Goal: Check status: Check status

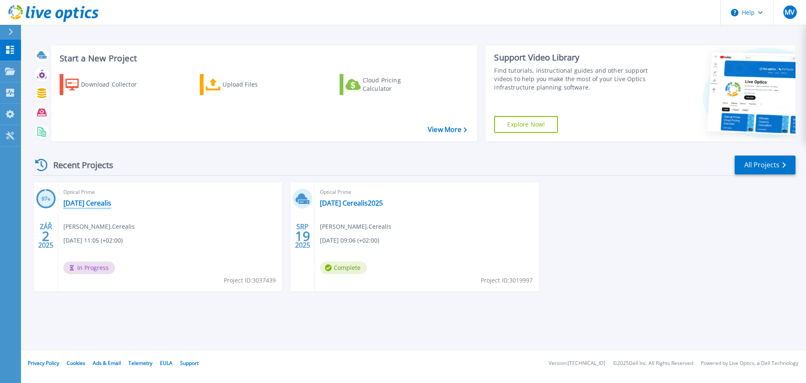
click at [79, 202] on link "[DATE] Cerealis" at bounding box center [87, 203] width 48 height 8
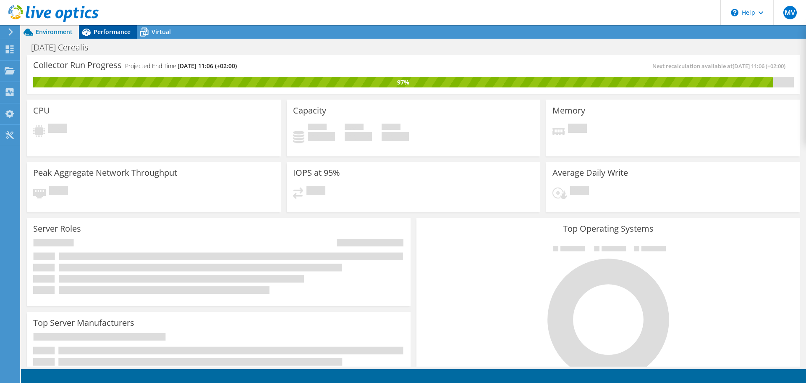
click at [93, 35] on icon at bounding box center [86, 32] width 15 height 15
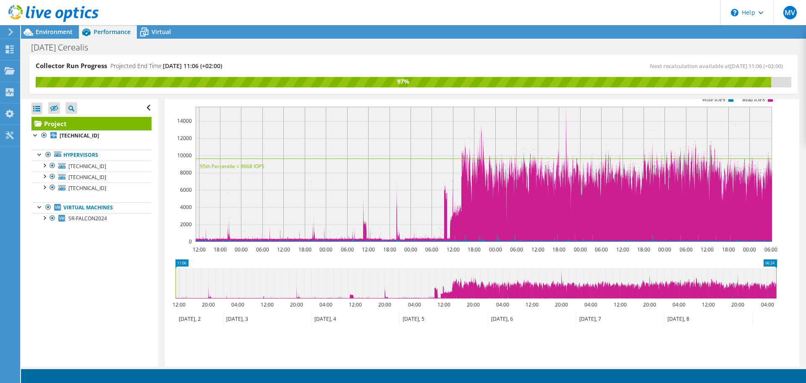
scroll to position [210, 0]
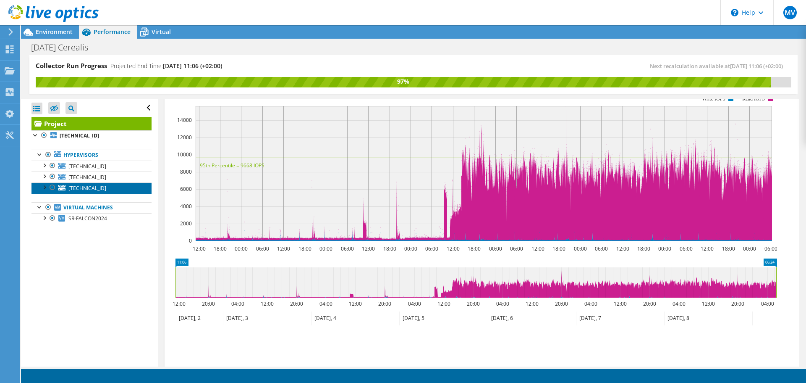
click at [76, 183] on link "[TECHNICAL_ID]" at bounding box center [91, 187] width 120 height 11
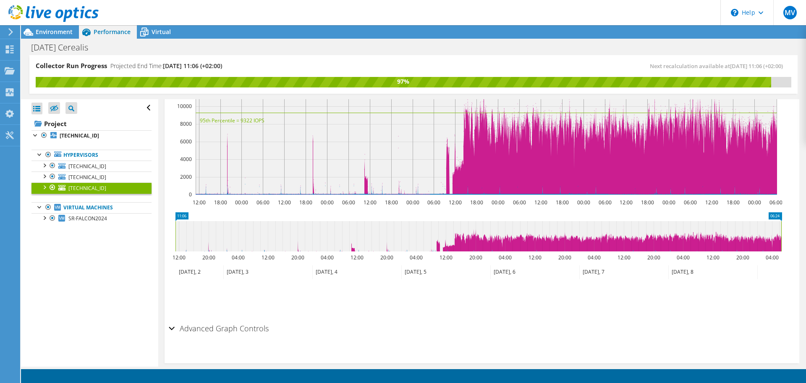
scroll to position [181, 0]
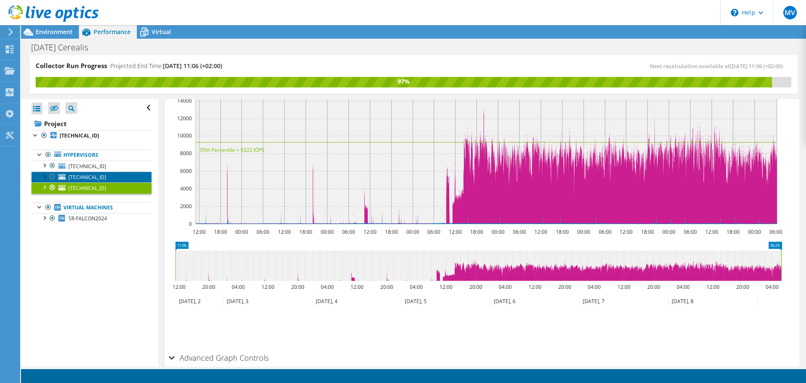
click at [71, 174] on span "[TECHNICAL_ID]" at bounding box center [87, 176] width 38 height 7
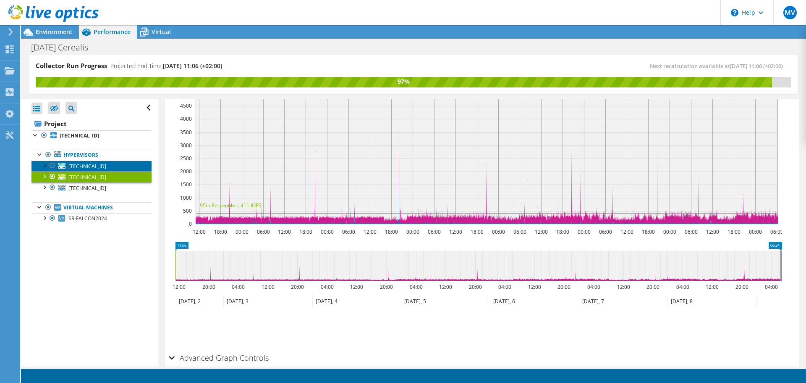
click at [85, 164] on span "[TECHNICAL_ID]" at bounding box center [87, 165] width 38 height 7
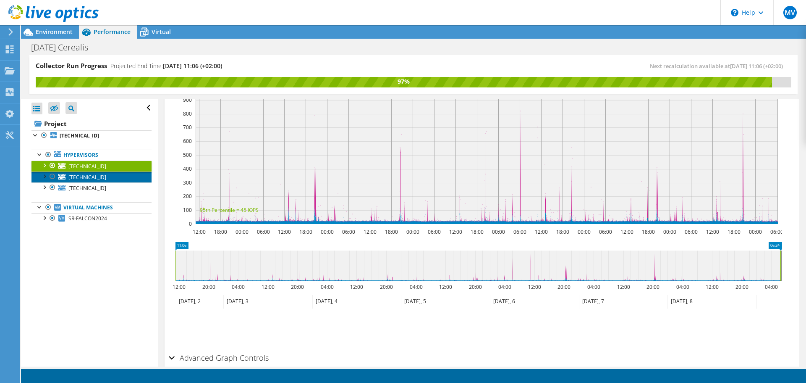
click at [89, 178] on span "[TECHNICAL_ID]" at bounding box center [87, 176] width 38 height 7
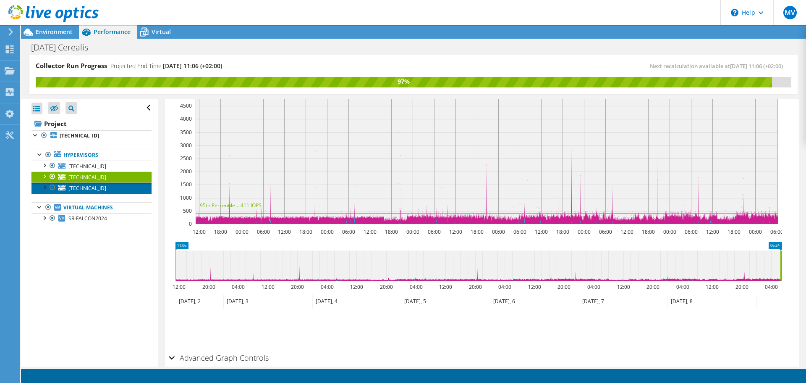
click at [85, 187] on span "[TECHNICAL_ID]" at bounding box center [87, 187] width 38 height 7
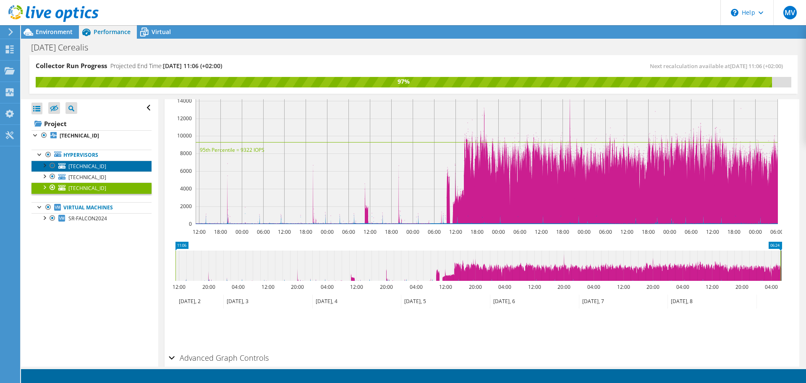
click at [86, 164] on span "[TECHNICAL_ID]" at bounding box center [87, 165] width 38 height 7
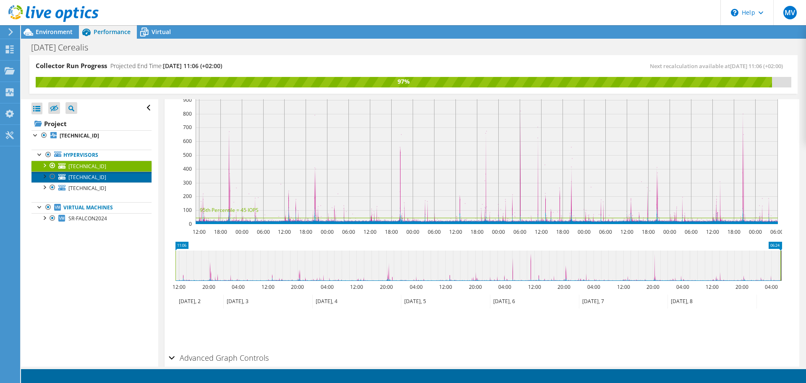
click at [78, 176] on span "[TECHNICAL_ID]" at bounding box center [87, 176] width 38 height 7
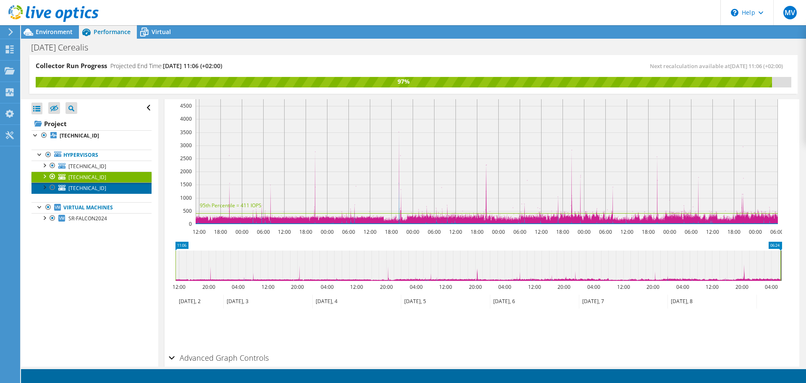
click at [69, 189] on span "[TECHNICAL_ID]" at bounding box center [87, 187] width 38 height 7
